Goal: Transaction & Acquisition: Book appointment/travel/reservation

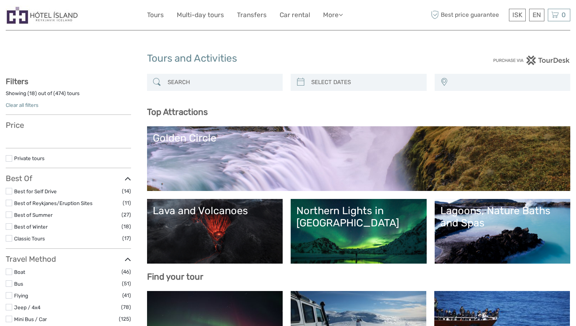
select select
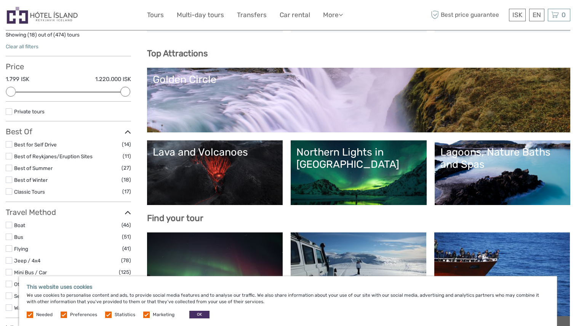
scroll to position [64, 0]
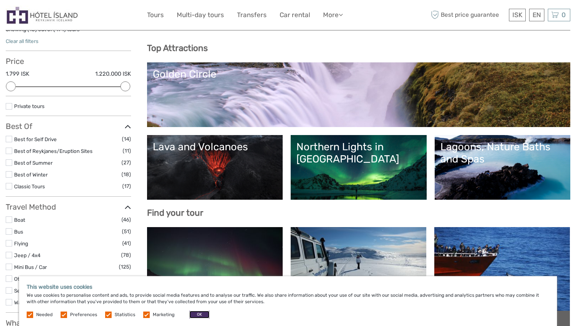
click at [195, 314] on button "OK" at bounding box center [199, 315] width 20 height 8
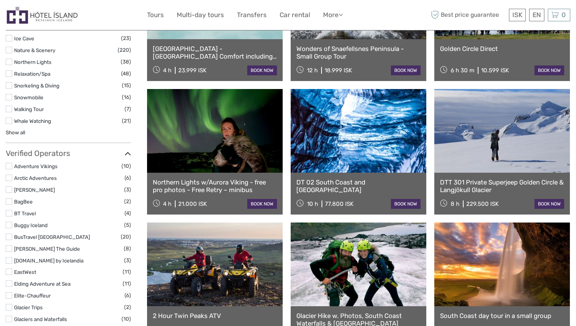
scroll to position [736, 0]
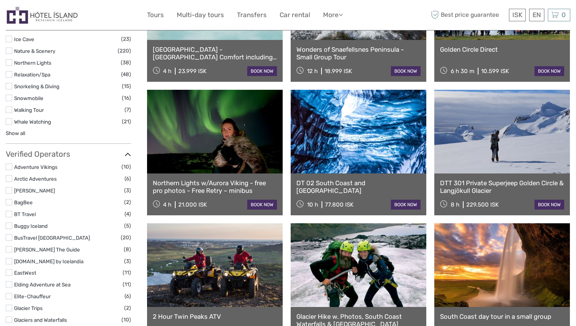
click at [369, 157] on link at bounding box center [359, 132] width 136 height 84
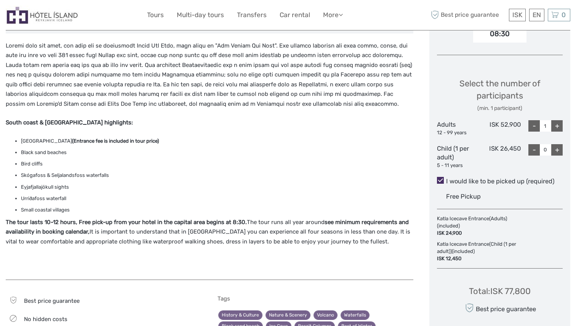
scroll to position [287, 0]
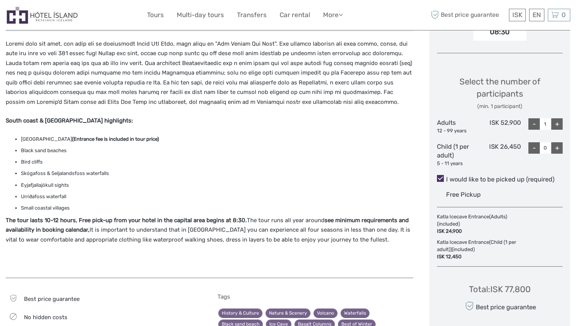
click at [556, 126] on div "+" at bounding box center [556, 123] width 11 height 11
click at [556, 123] on div "+" at bounding box center [556, 123] width 11 height 11
type input "4"
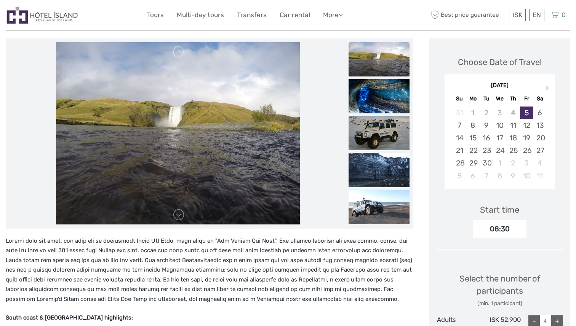
scroll to position [81, 0]
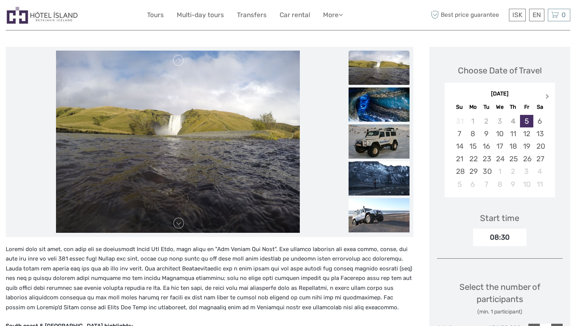
click at [545, 99] on button "Next Month" at bounding box center [548, 98] width 12 height 12
click at [546, 99] on button "Next Month" at bounding box center [548, 98] width 12 height 12
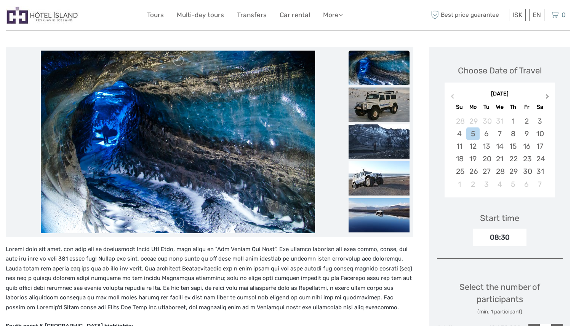
click at [546, 99] on button "Next Month" at bounding box center [548, 98] width 12 height 12
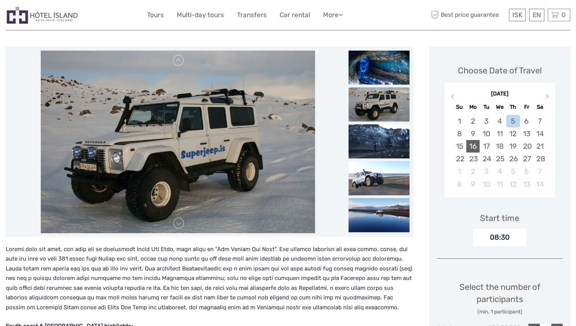
click at [469, 144] on div "16" at bounding box center [472, 146] width 13 height 13
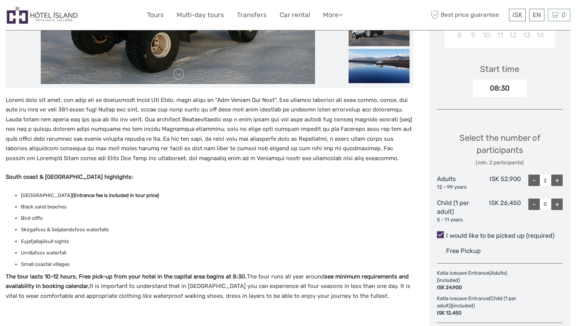
scroll to position [232, 0]
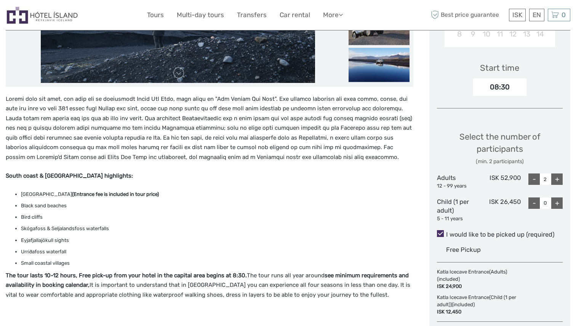
click at [555, 177] on div "+" at bounding box center [556, 179] width 11 height 11
type input "4"
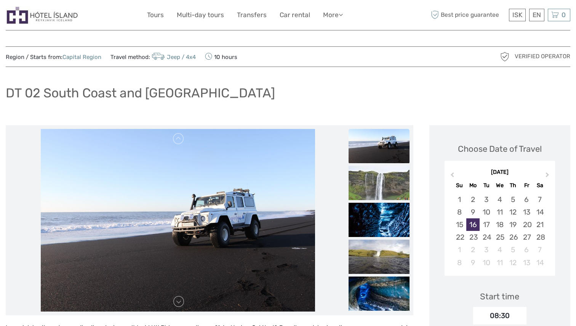
scroll to position [0, 0]
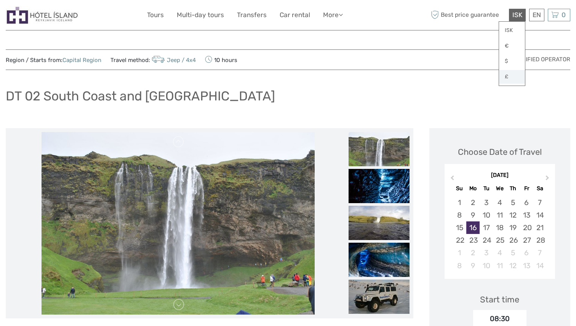
click at [514, 75] on link "£" at bounding box center [512, 77] width 26 height 14
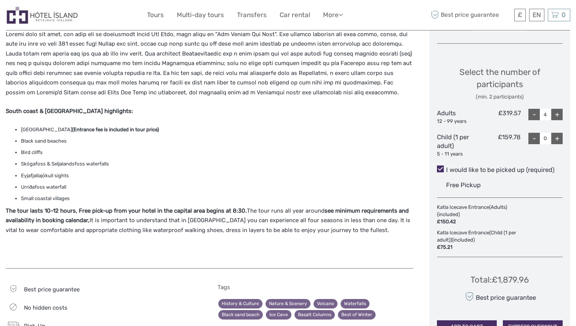
scroll to position [264, 0]
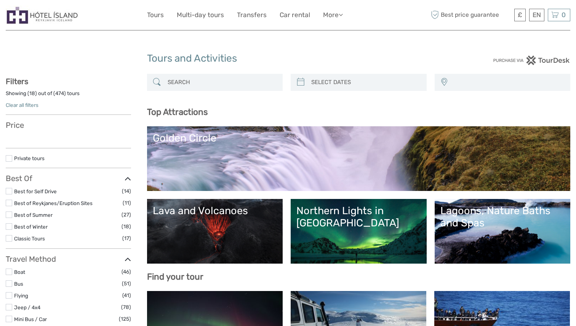
select select
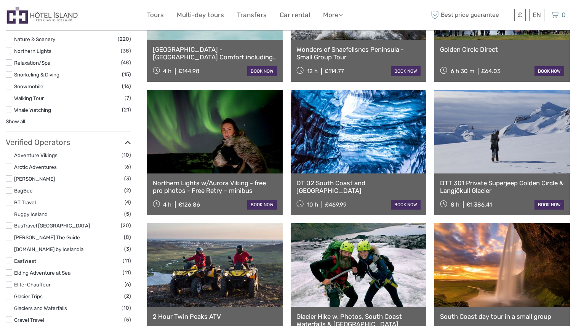
select select
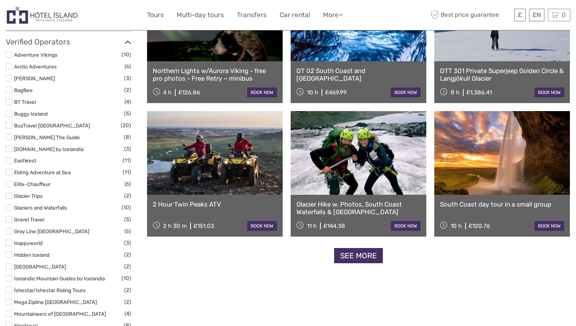
scroll to position [850, 0]
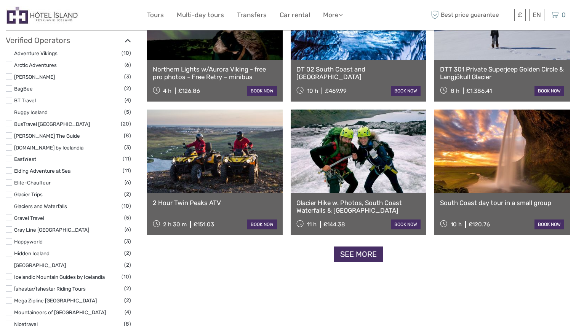
click at [351, 258] on link "See more" at bounding box center [358, 255] width 49 height 16
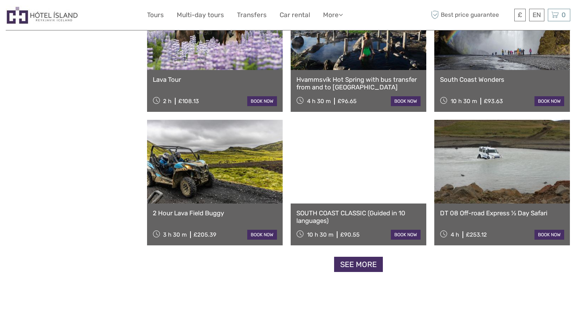
scroll to position [1458, 0]
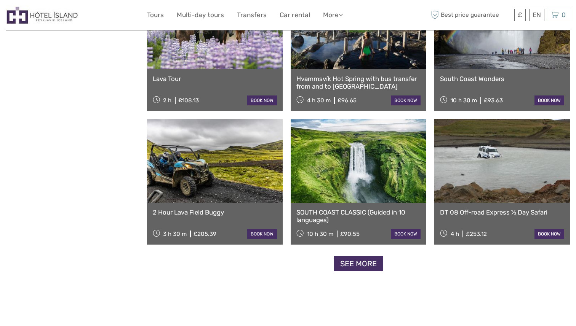
click at [364, 265] on link "See more" at bounding box center [358, 264] width 49 height 16
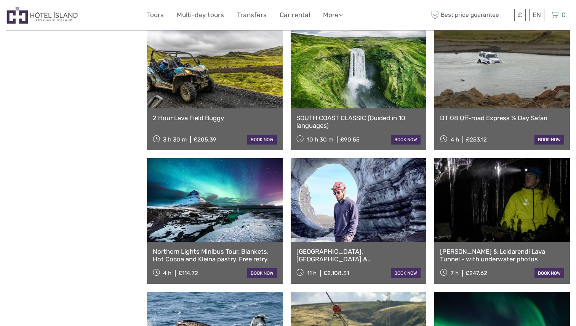
scroll to position [1556, 0]
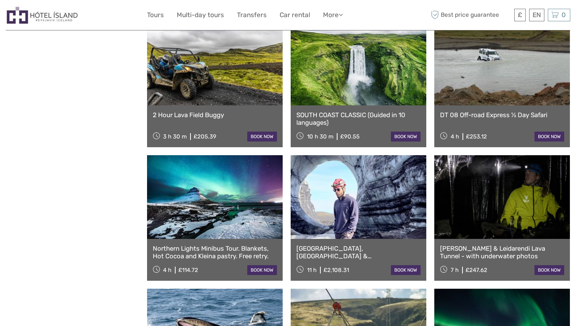
click at [402, 273] on link "book now" at bounding box center [406, 270] width 30 height 10
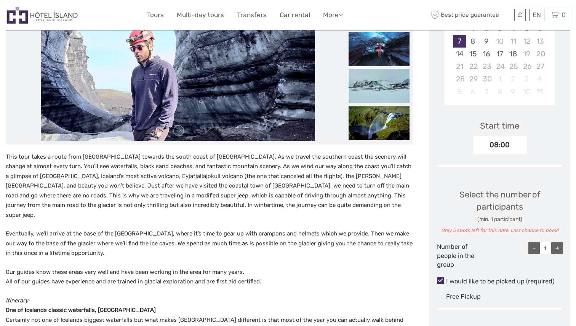
scroll to position [182, 0]
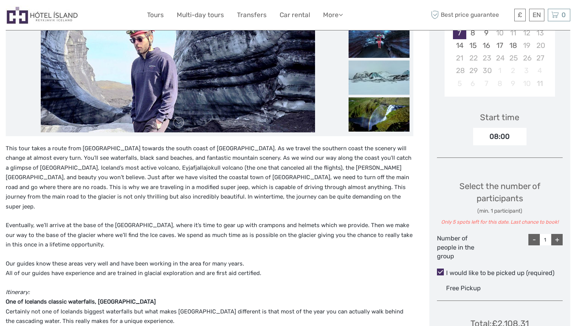
click at [559, 242] on div "+" at bounding box center [556, 239] width 11 height 11
click at [560, 243] on div "+" at bounding box center [556, 239] width 11 height 11
type input "4"
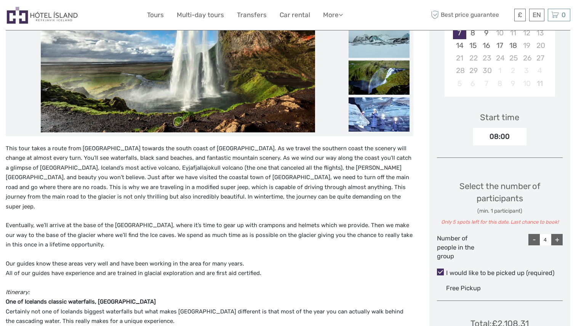
click at [562, 269] on div "Choose Date of Travel Next Month [DATE] Su Mo Tu We Th Fr Sa 31 1 2 3 4 5 6 7 8…" at bounding box center [499, 165] width 141 height 439
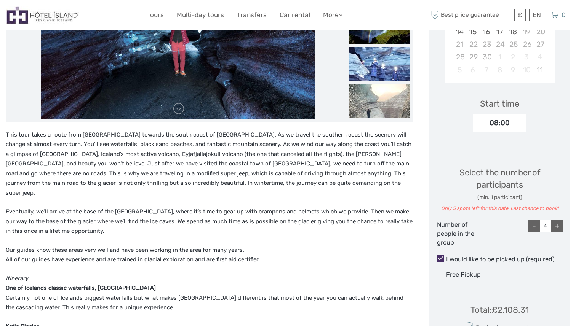
scroll to position [236, 0]
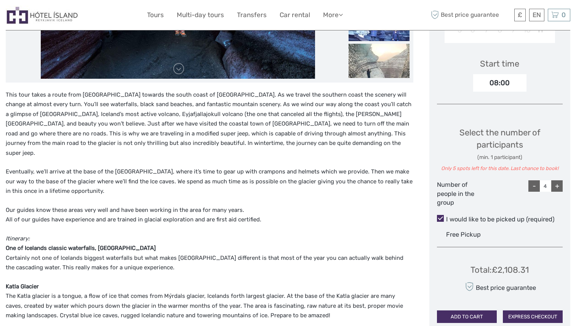
click at [528, 241] on div "Choose Date of Travel Next Month September 2025 Su Mo Tu We Th Fr Sa 31 1 2 3 4…" at bounding box center [499, 111] width 141 height 439
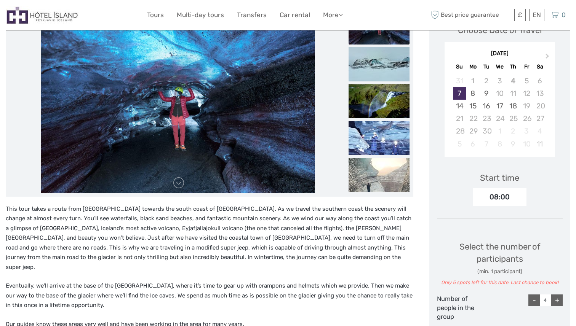
scroll to position [1, 0]
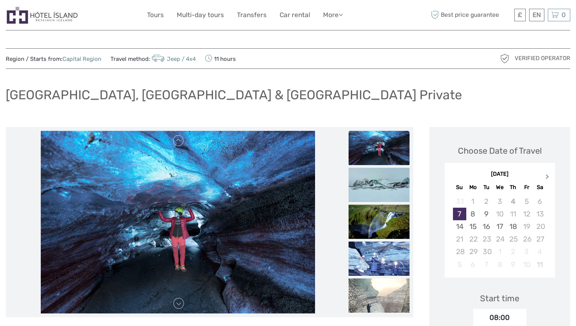
click at [547, 175] on span "Next Month" at bounding box center [547, 178] width 0 height 11
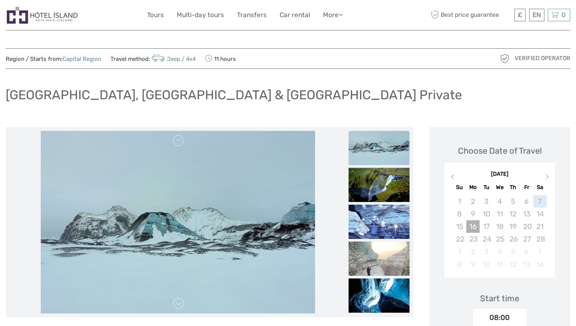
click at [473, 227] on div "16" at bounding box center [472, 226] width 13 height 13
click at [545, 276] on div "February 2026 Previous Month Next Month February 2026 Su Mo Tu We Th Fr Sa 1 2 …" at bounding box center [499, 220] width 111 height 115
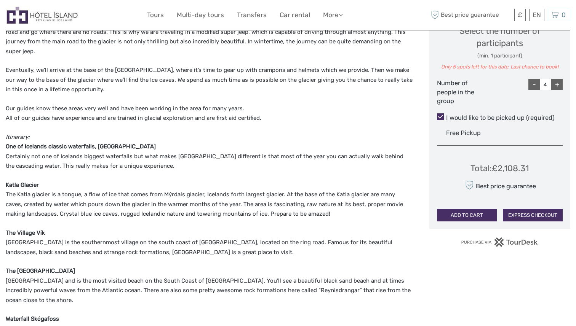
scroll to position [337, 0]
click at [507, 177] on div "Total : £2,108.31 Best price guarantee ADD TO CART EXPRESS CHECKOUT" at bounding box center [500, 188] width 126 height 70
click at [440, 117] on span at bounding box center [440, 117] width 7 height 7
click at [446, 116] on input "I would like to be picked up (required)" at bounding box center [446, 116] width 0 height 0
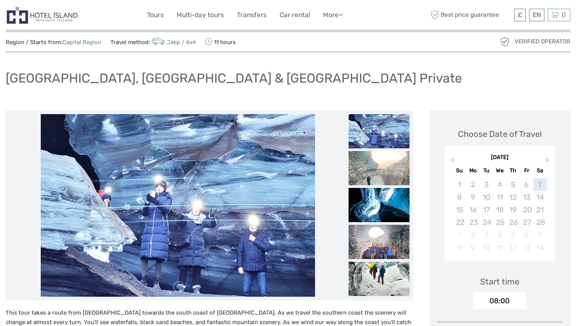
scroll to position [0, 0]
